Goal: Complete application form

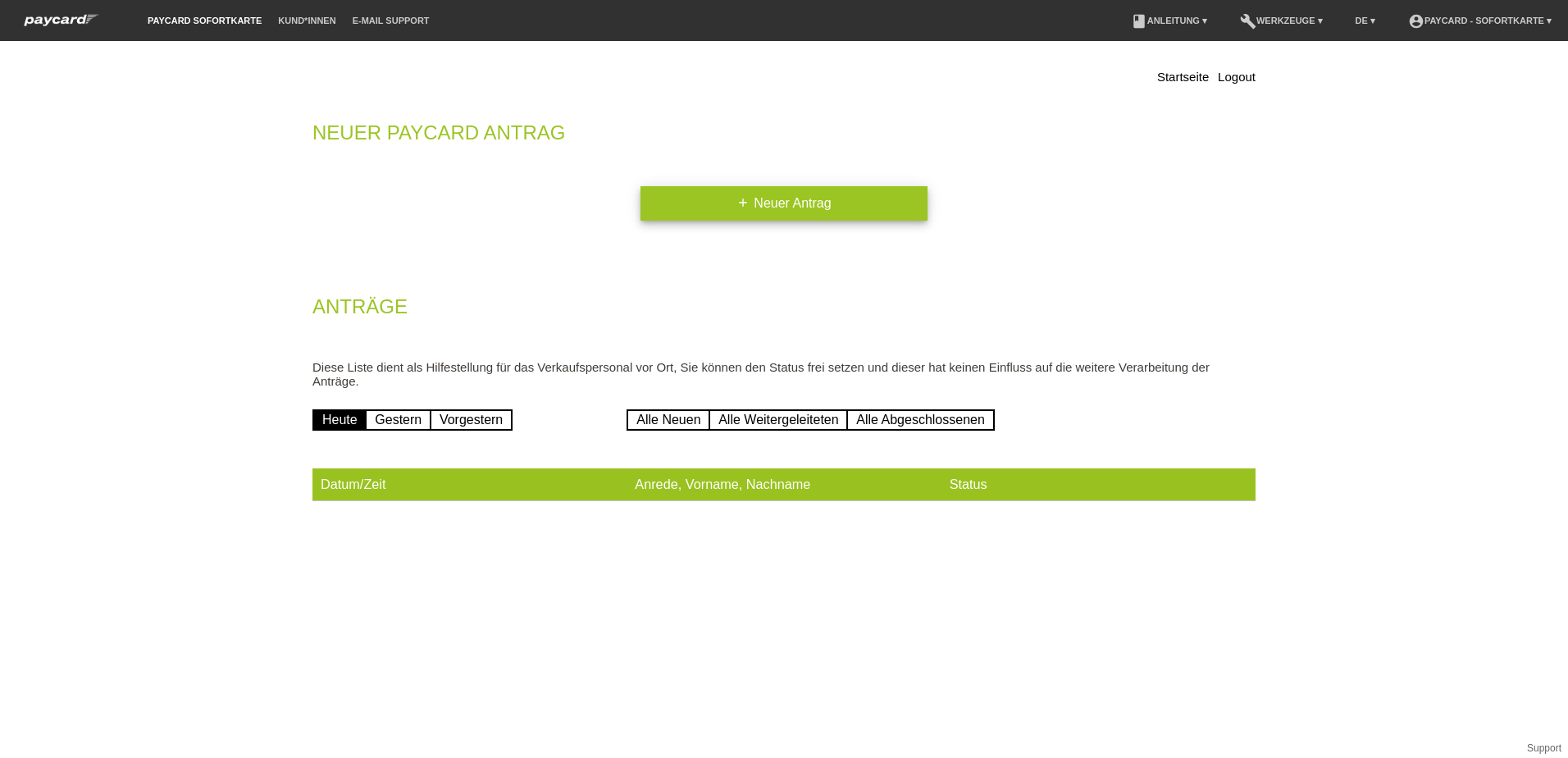
click at [790, 211] on link "add Neuer Antrag" at bounding box center [784, 203] width 287 height 35
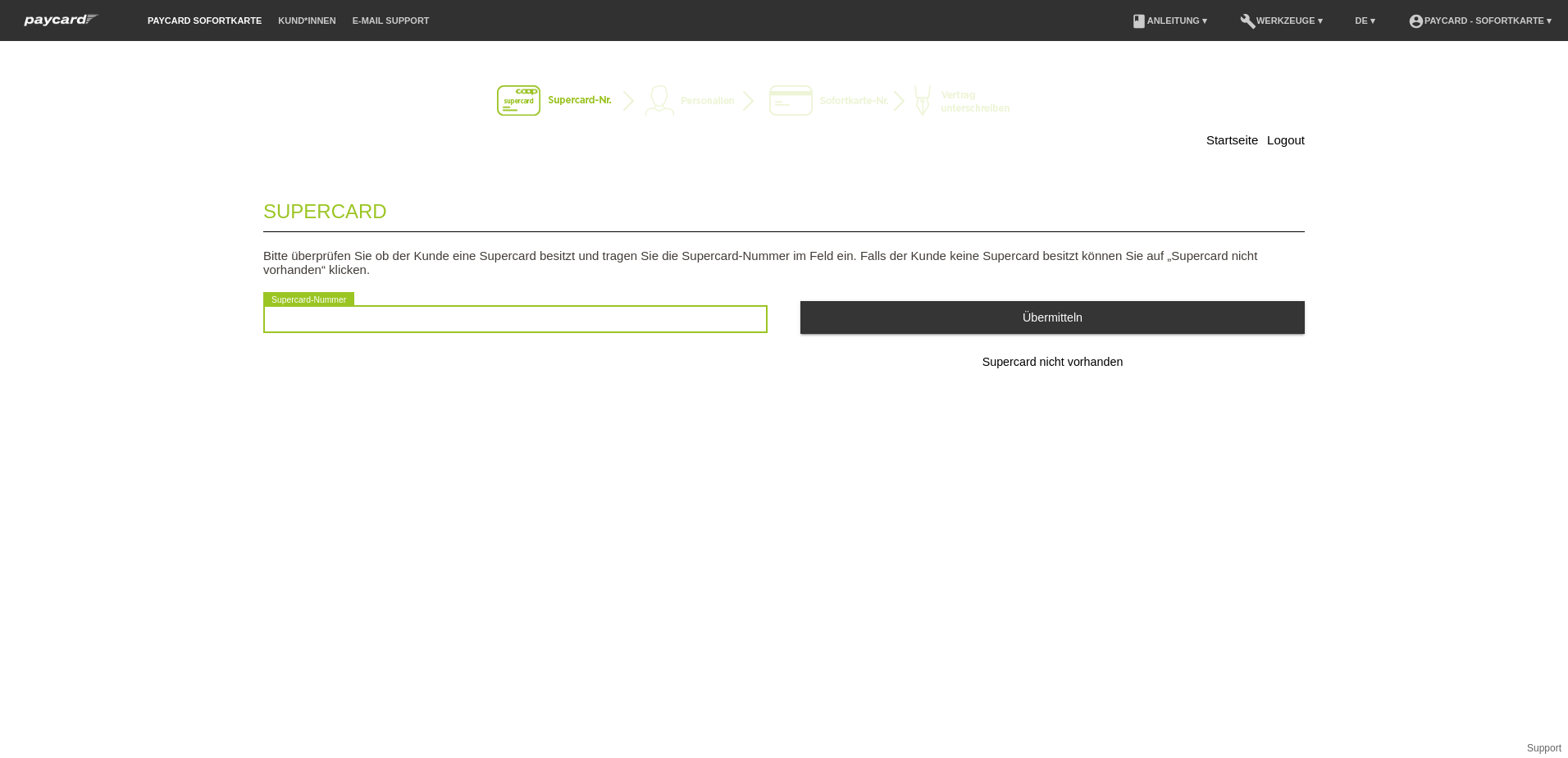
click at [435, 322] on input "text" at bounding box center [515, 319] width 504 height 27
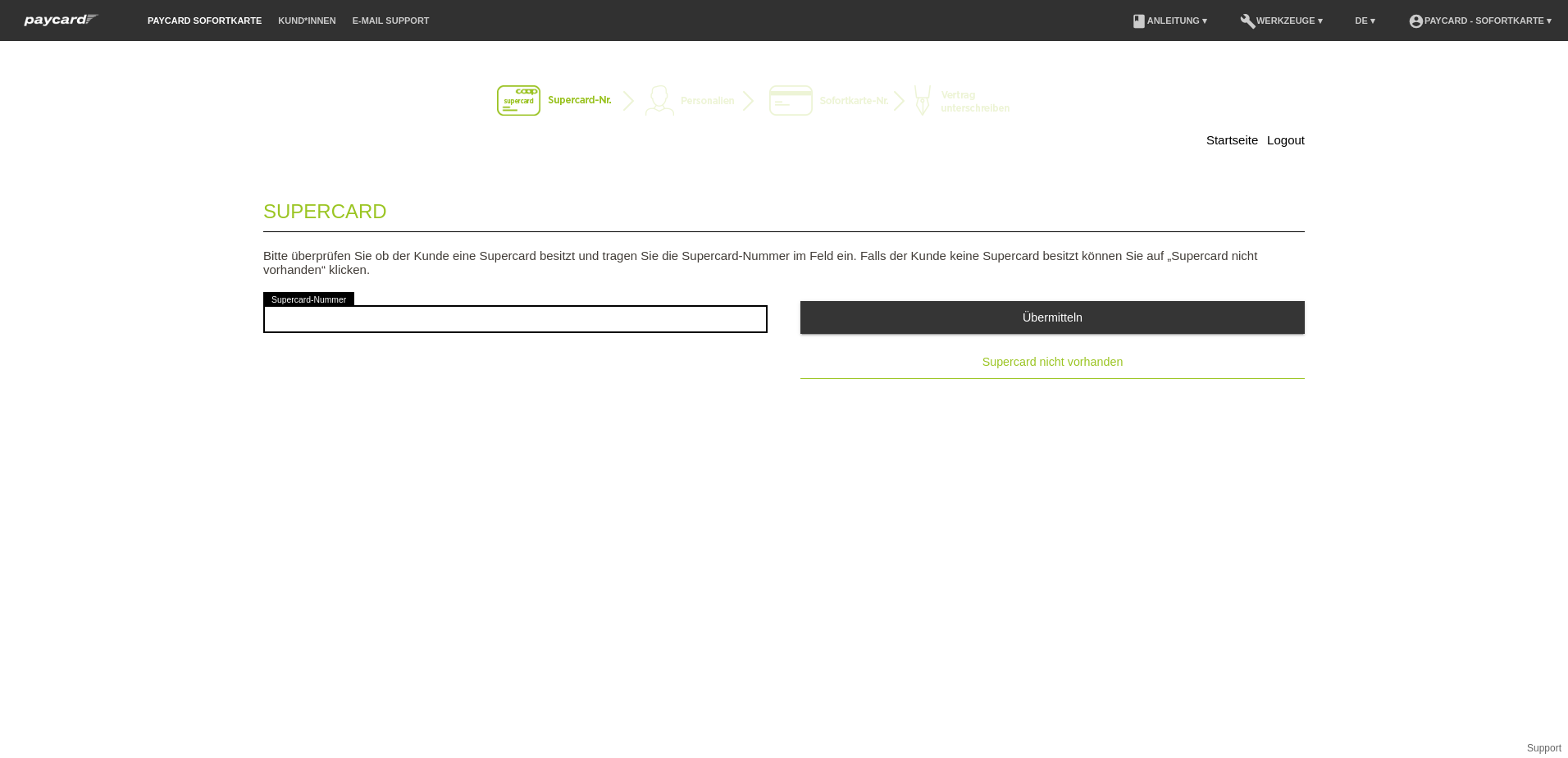
click at [1055, 371] on button "Supercard nicht vorhanden" at bounding box center [1052, 363] width 504 height 33
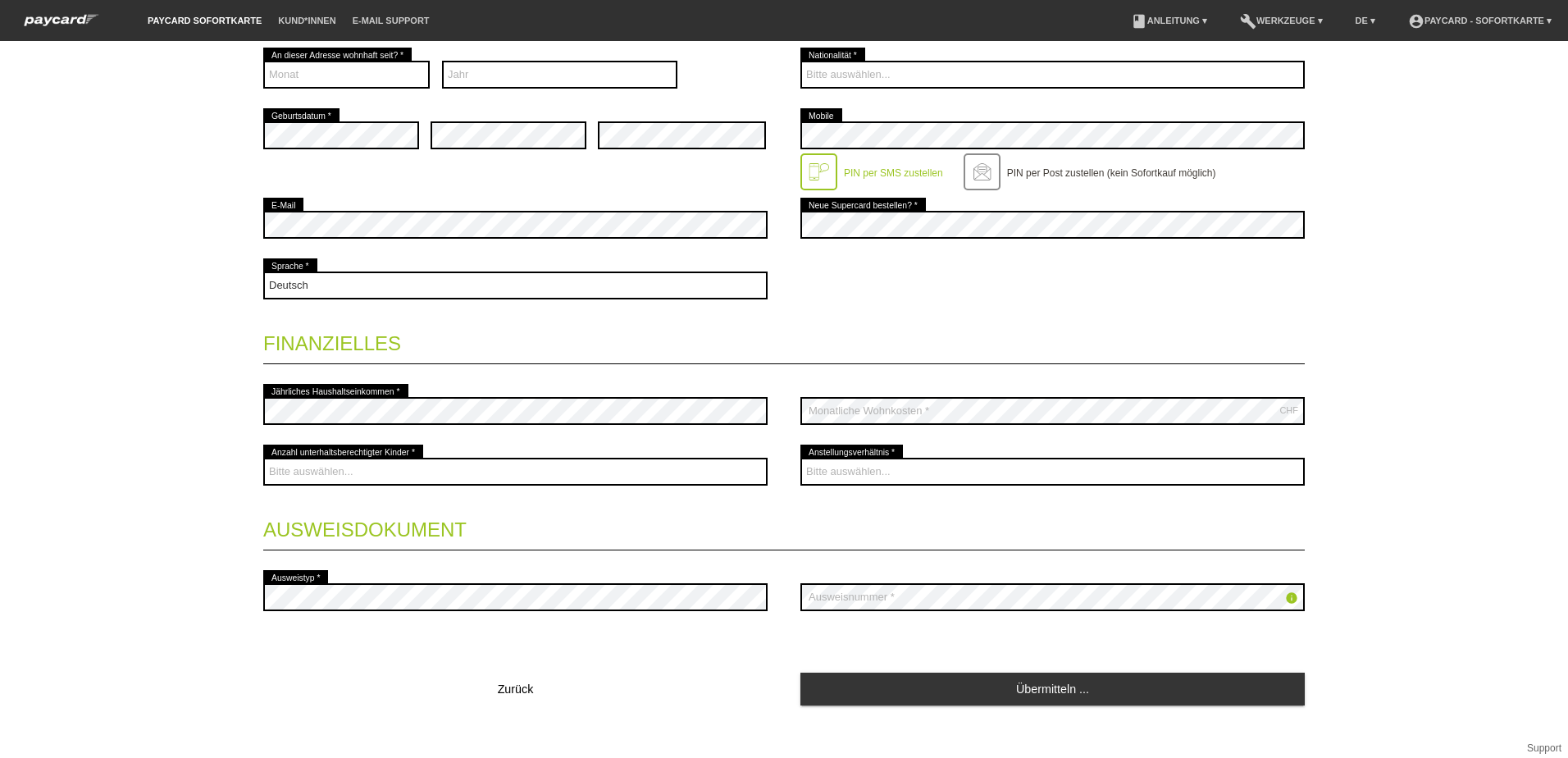
scroll to position [410, 0]
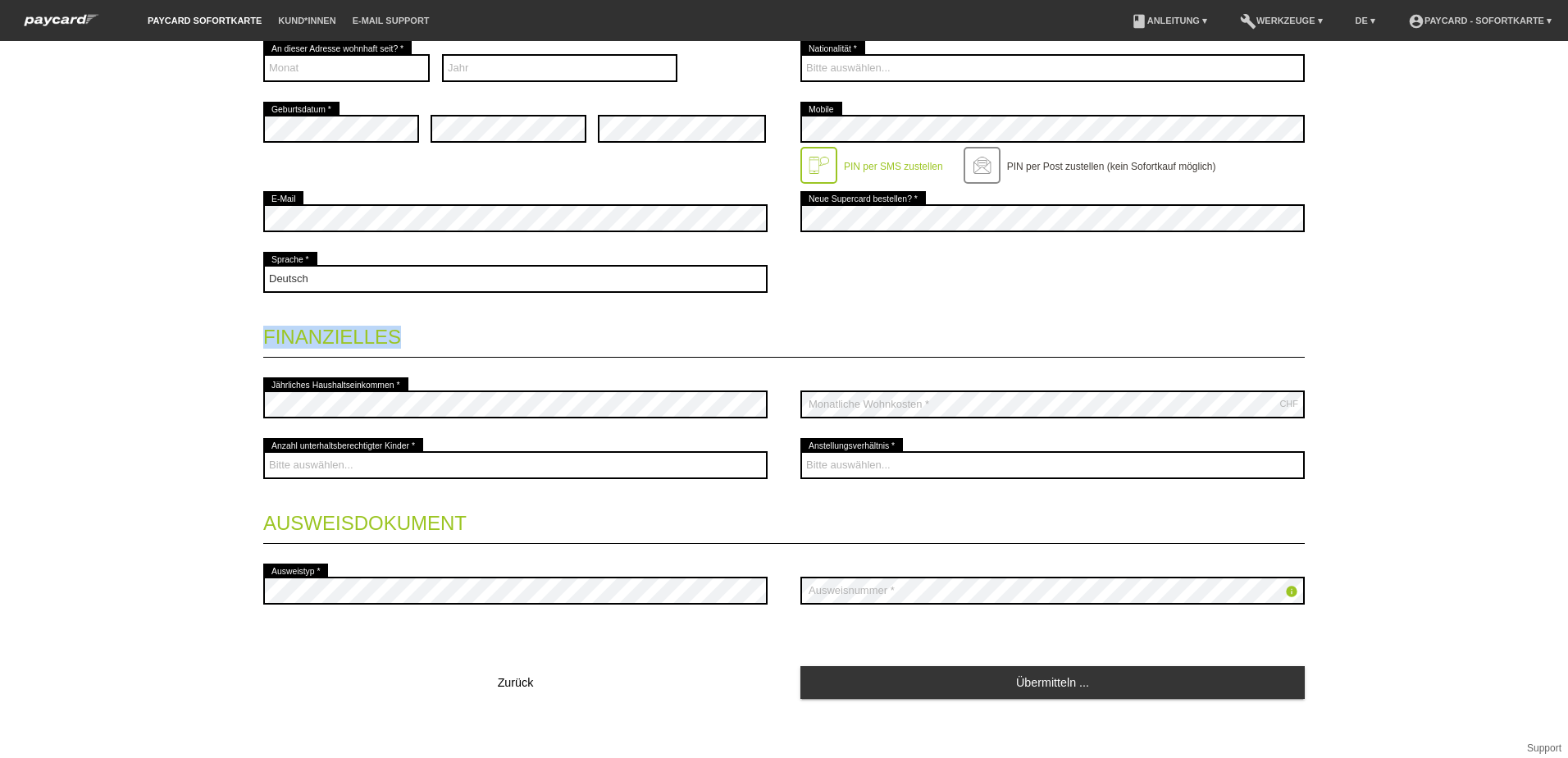
drag, startPoint x: 260, startPoint y: 326, endPoint x: 491, endPoint y: 322, distance: 231.0
click at [491, 322] on legend "Finanzielles" at bounding box center [784, 333] width 1042 height 49
drag, startPoint x: 491, startPoint y: 322, endPoint x: 408, endPoint y: 363, distance: 92.6
click at [408, 361] on fieldset "Kontaktdaten * Pflichtfelder Frau Herr error Vorname * error Nachname * 01" at bounding box center [784, 237] width 1042 height 926
click at [784, 363] on fieldset "Kontaktdaten * Pflichtfelder Frau Herr error Vorname * error Nachname * 01" at bounding box center [784, 237] width 1042 height 926
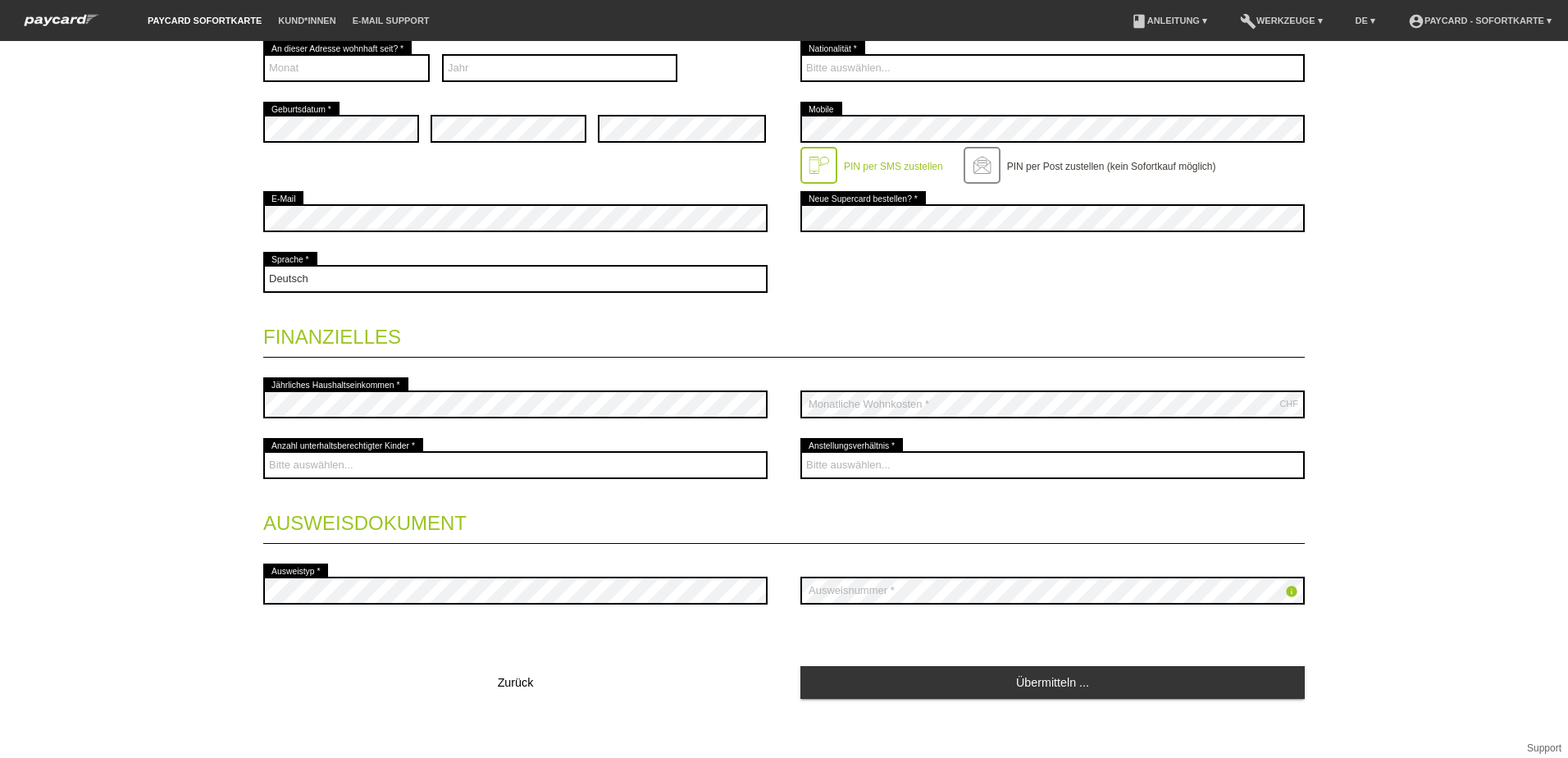
click at [1022, 309] on legend "Finanzielles" at bounding box center [784, 333] width 1042 height 49
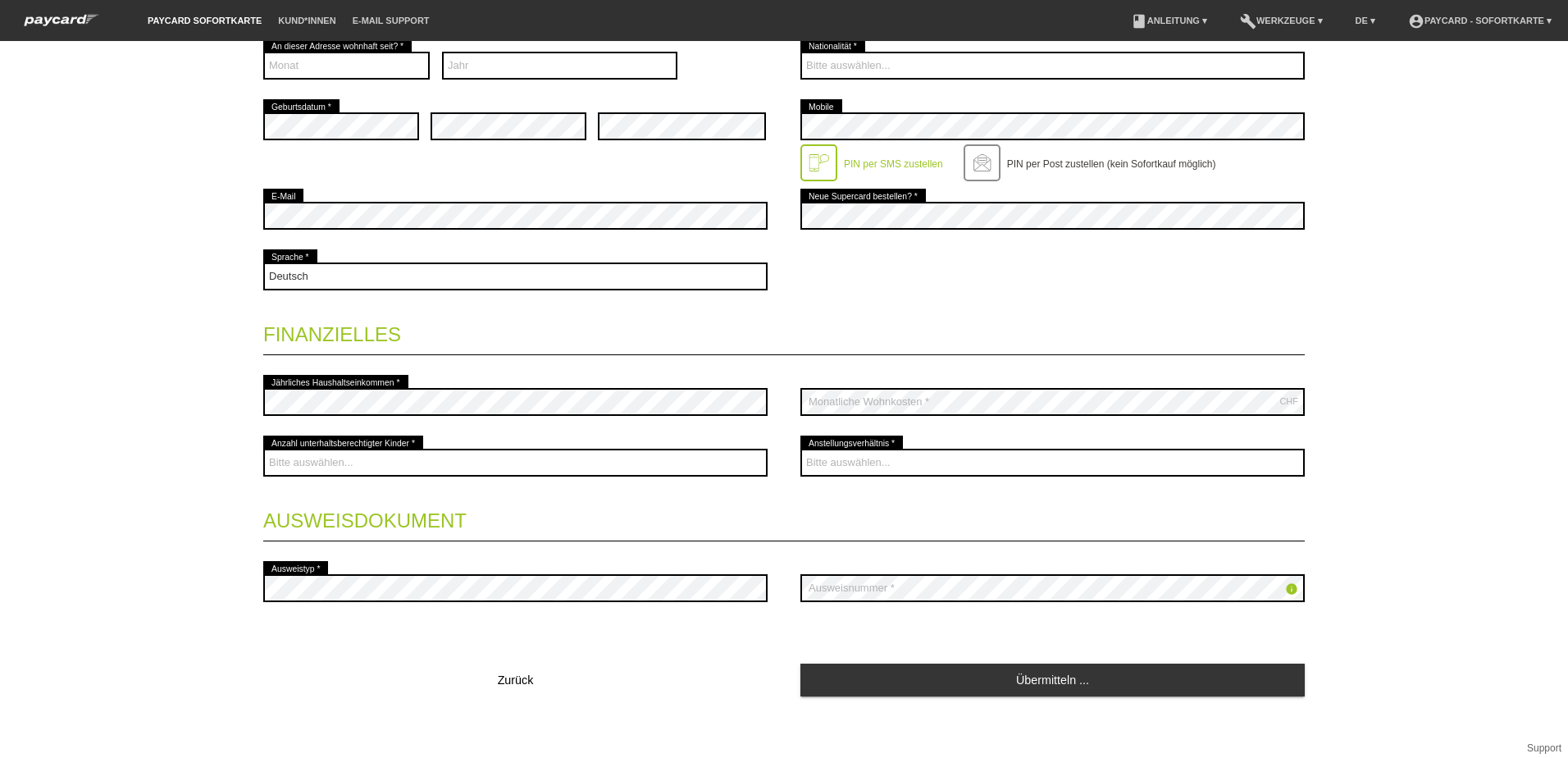
scroll to position [418, 0]
